Goal: Task Accomplishment & Management: Manage account settings

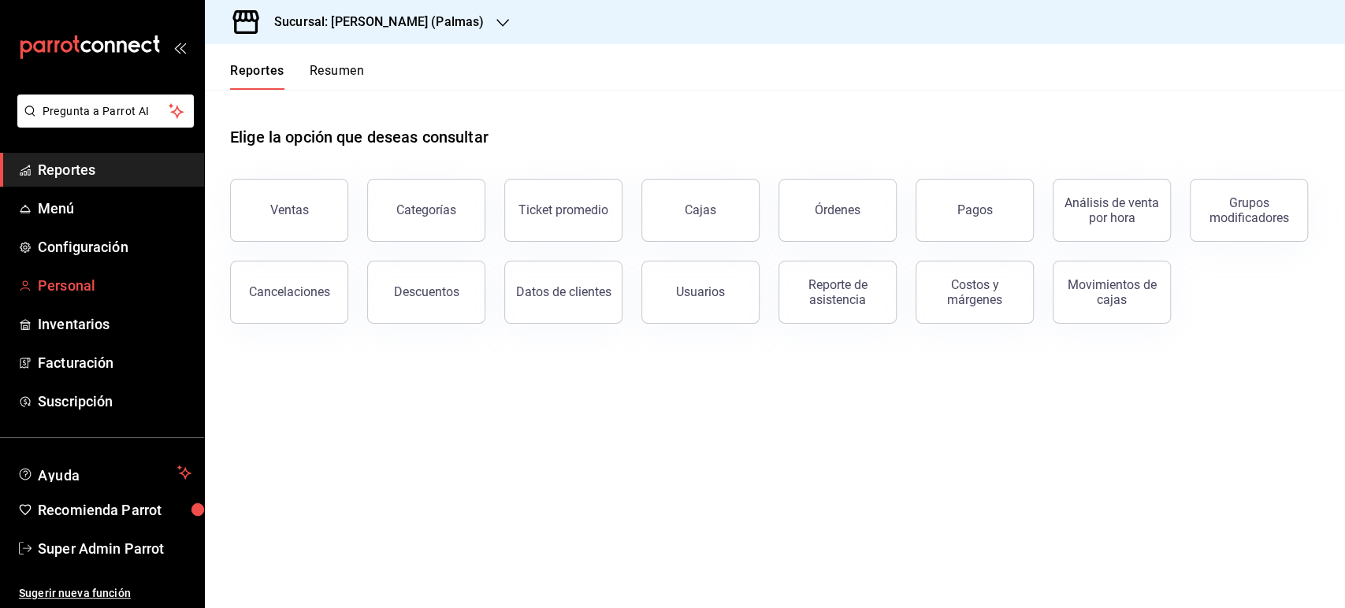
click at [78, 284] on span "Personal" at bounding box center [115, 285] width 154 height 21
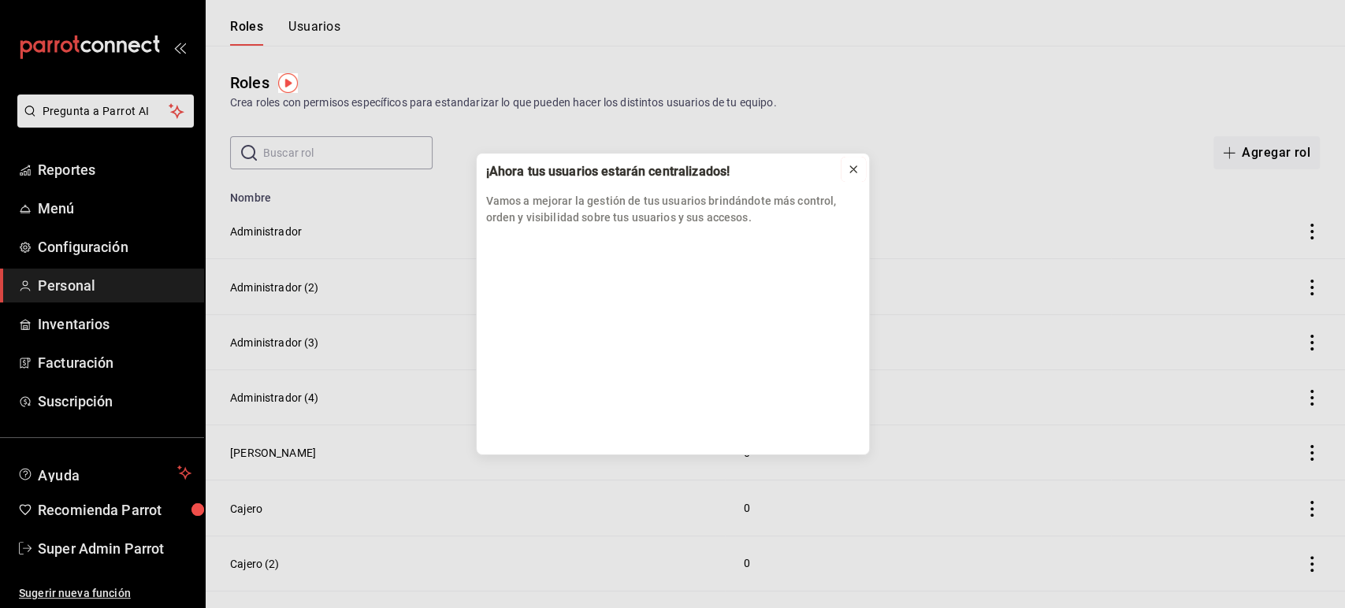
click at [847, 163] on icon at bounding box center [853, 169] width 13 height 13
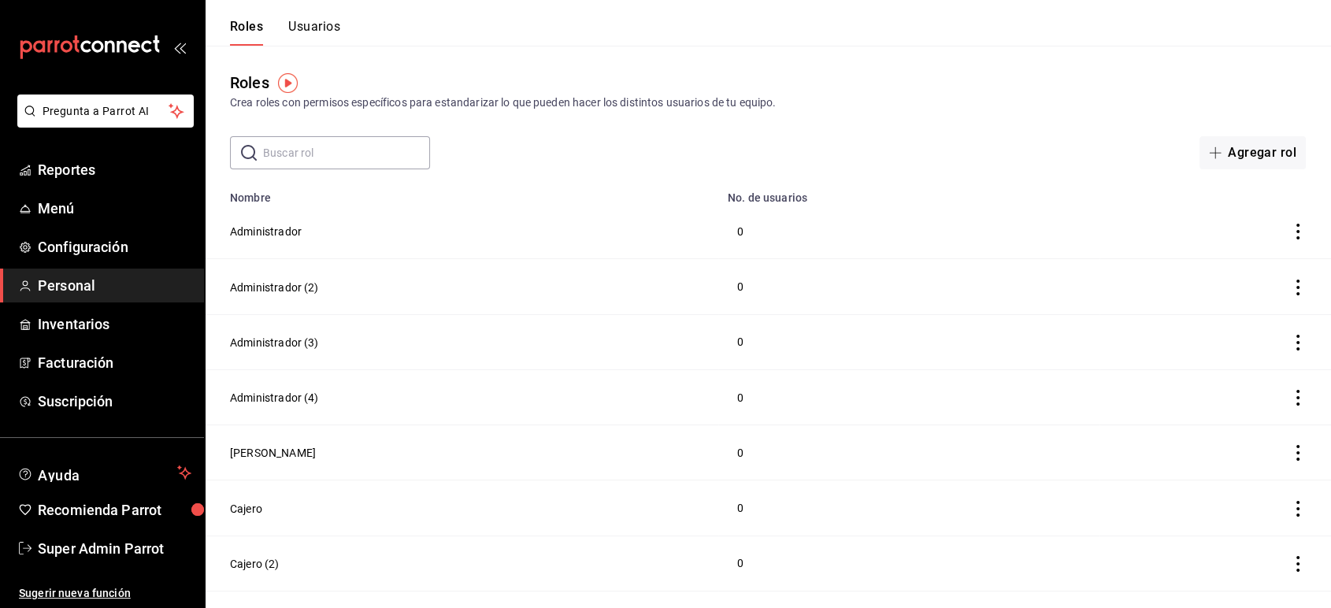
click at [310, 33] on button "Usuarios" at bounding box center [314, 32] width 52 height 27
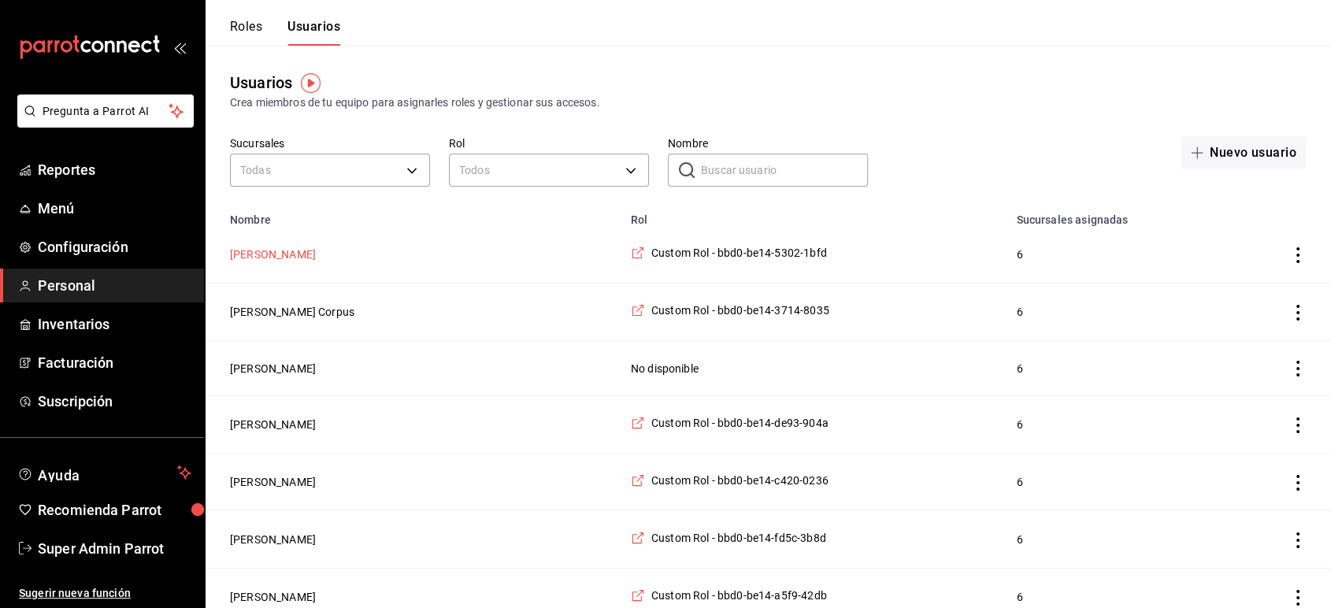
click at [266, 258] on button "[PERSON_NAME]" at bounding box center [273, 255] width 86 height 16
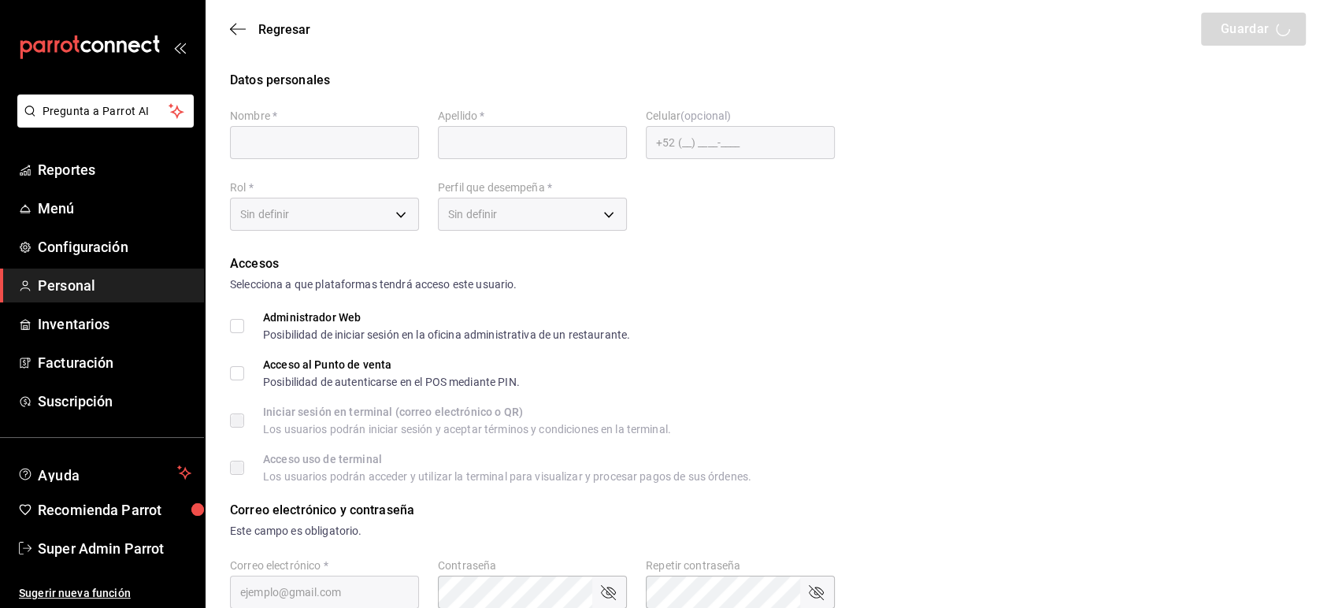
type input "[PERSON_NAME]"
checkbox input "true"
type input "[EMAIL_ADDRESS][DOMAIN_NAME]"
type input "6943"
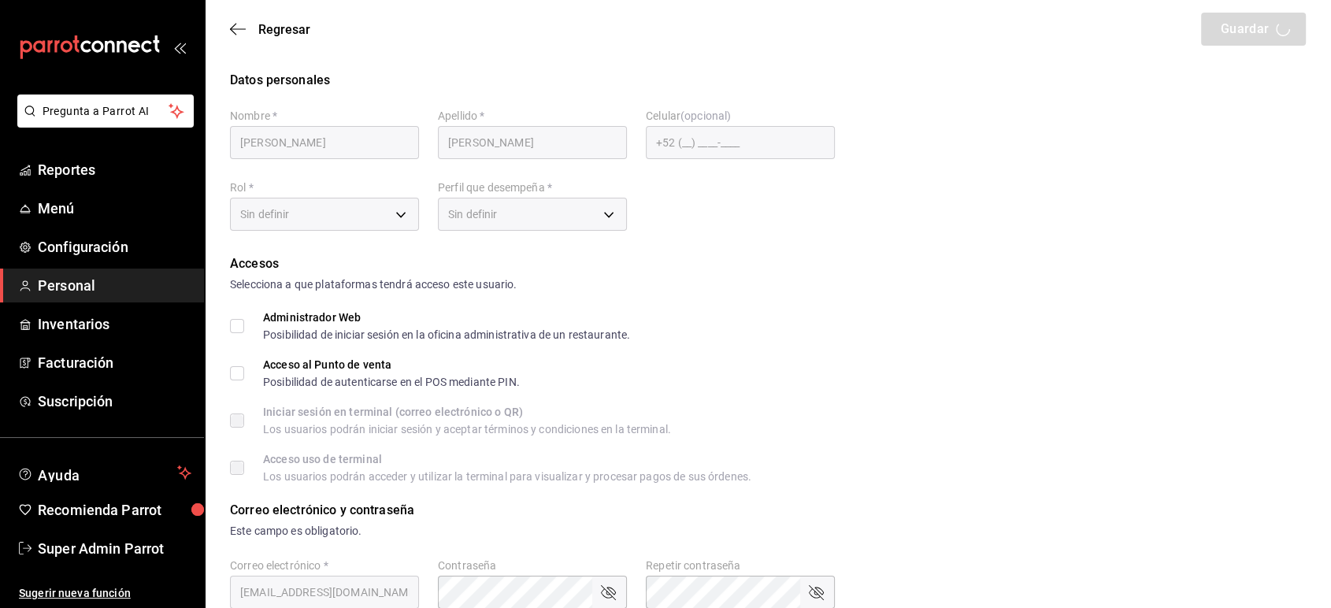
type input "[PHONE_NUMBER]"
type input "4a072fe6-8779-441e-8bfd-beb002851437"
type input "UNDEFINED"
checkbox input "true"
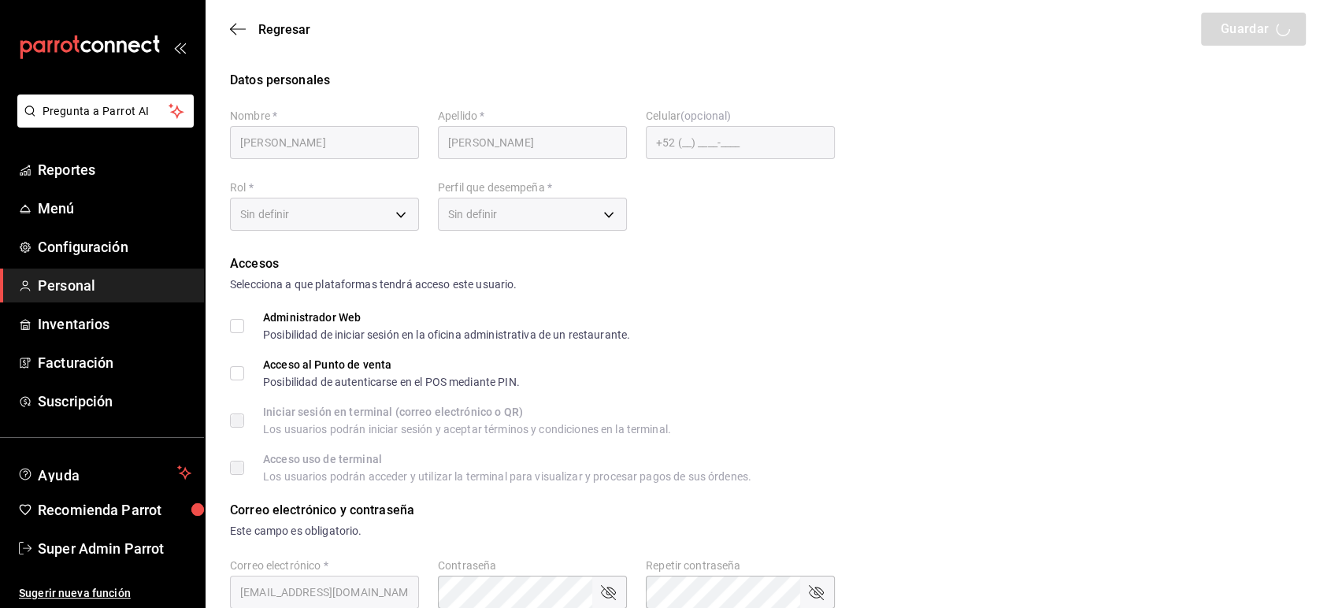
checkbox input "true"
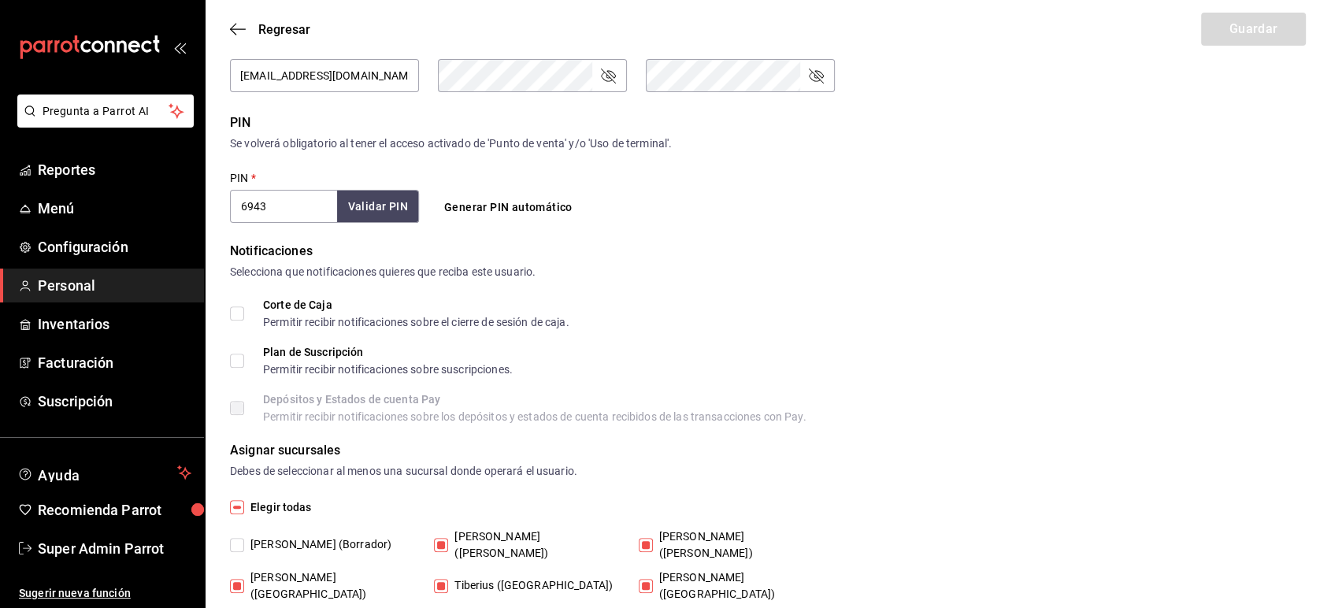
scroll to position [574, 0]
